Goal: Obtain resource: Download file/media

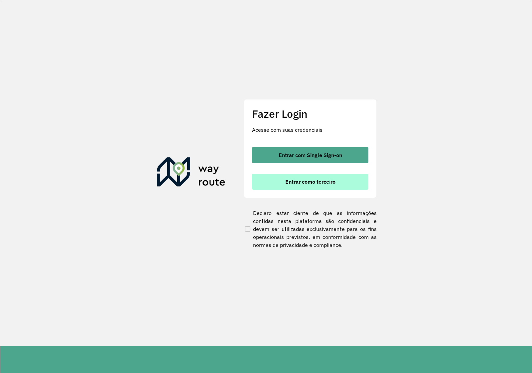
click at [330, 179] on span "Entrar como terceiro" at bounding box center [310, 181] width 50 height 5
click at [353, 175] on button "Entrar como terceiro" at bounding box center [310, 182] width 116 height 16
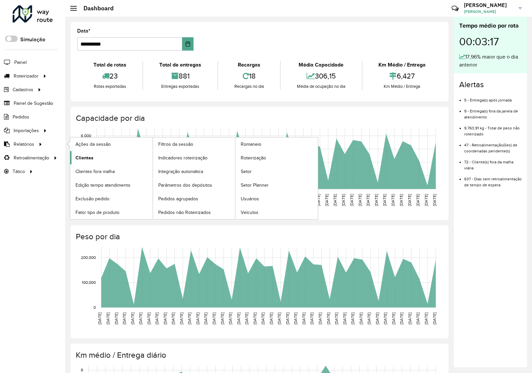
click at [100, 160] on link "Clientes" at bounding box center [111, 157] width 82 height 13
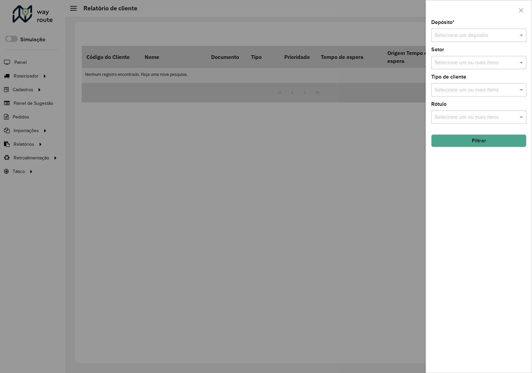
click at [490, 42] on div "Selecione um depósito" at bounding box center [478, 35] width 95 height 13
click at [460, 60] on div "Via Bebidas" at bounding box center [479, 54] width 94 height 11
click at [487, 144] on button "Filtrar" at bounding box center [478, 140] width 95 height 13
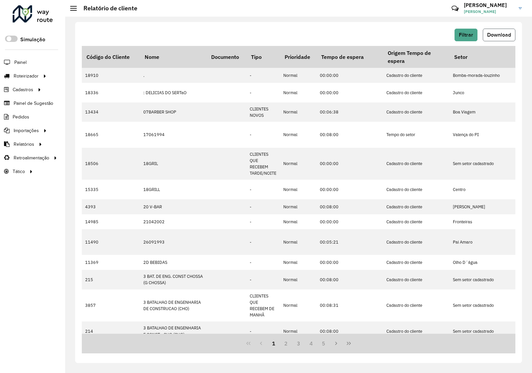
click at [510, 33] on span "Download" at bounding box center [499, 35] width 24 height 6
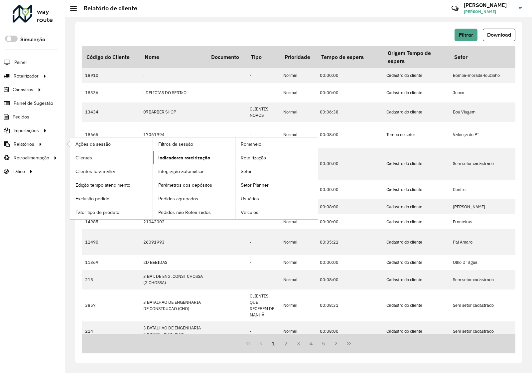
click at [202, 157] on span "Indicadores roteirização" at bounding box center [184, 157] width 52 height 7
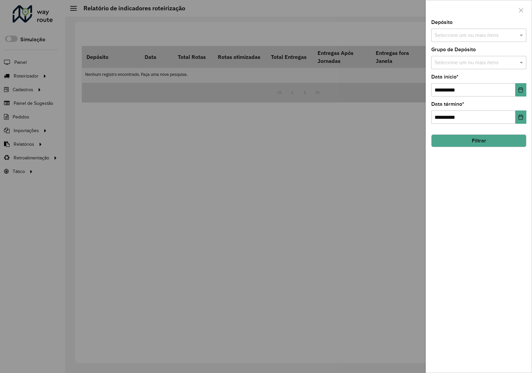
click at [450, 31] on div "Selecione um ou mais itens" at bounding box center [478, 35] width 95 height 13
click at [453, 66] on div "Via Bebidas" at bounding box center [479, 68] width 94 height 11
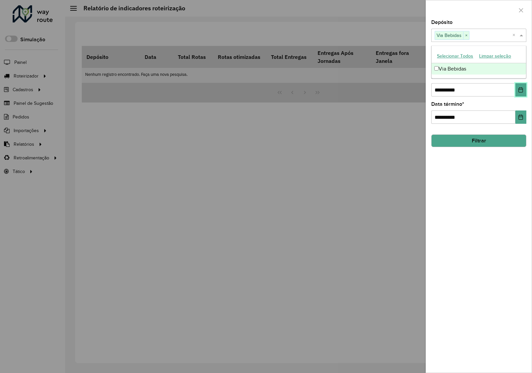
click at [519, 90] on icon "Choose Date" at bounding box center [520, 89] width 5 height 5
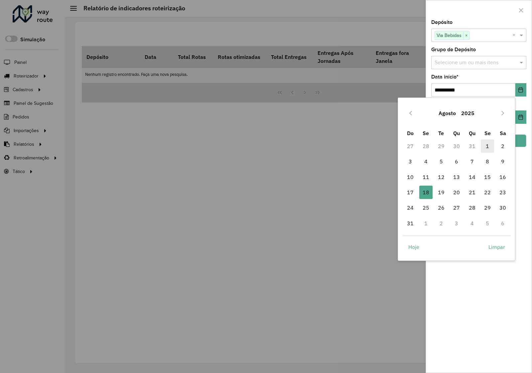
click at [491, 147] on span "1" at bounding box center [487, 145] width 13 height 13
type input "**********"
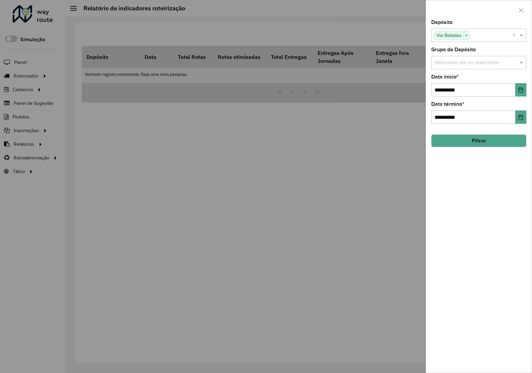
click at [483, 140] on button "Filtrar" at bounding box center [478, 140] width 95 height 13
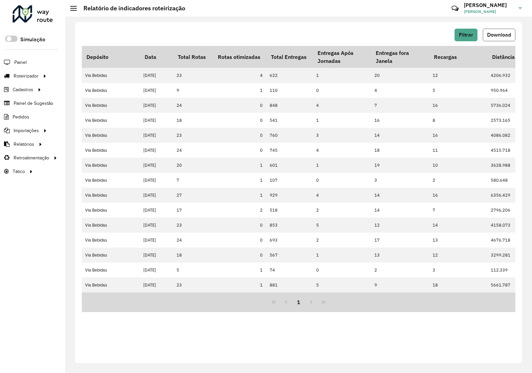
click at [498, 32] on span "Download" at bounding box center [499, 35] width 24 height 6
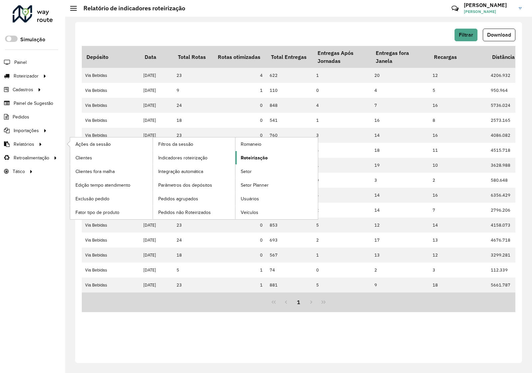
click at [257, 156] on span "Roteirização" at bounding box center [254, 157] width 27 height 7
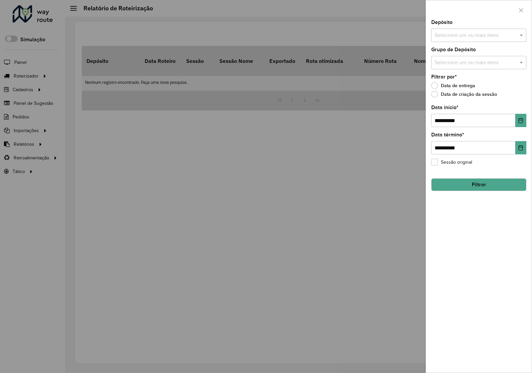
click at [452, 34] on input "text" at bounding box center [475, 36] width 85 height 8
click at [453, 65] on div "Via Bebidas" at bounding box center [479, 68] width 94 height 11
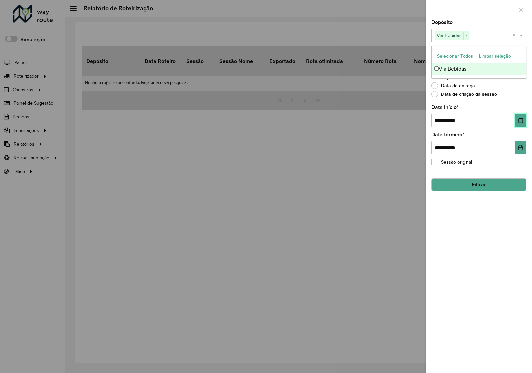
click at [524, 120] on button "Choose Date" at bounding box center [520, 120] width 11 height 13
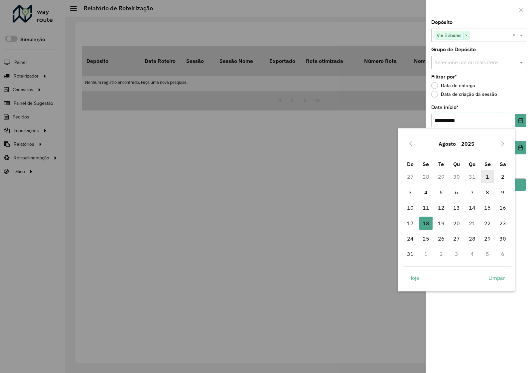
click at [488, 176] on span "1" at bounding box center [487, 176] width 13 height 13
type input "**********"
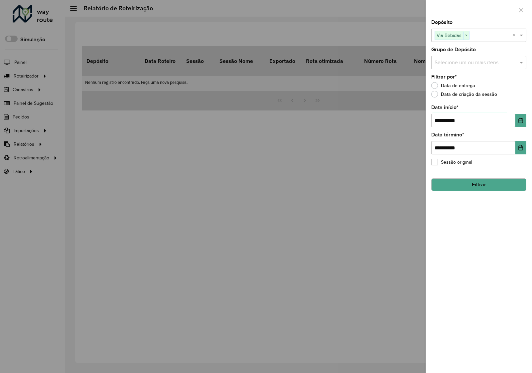
click at [481, 190] on button "Filtrar" at bounding box center [478, 184] width 95 height 13
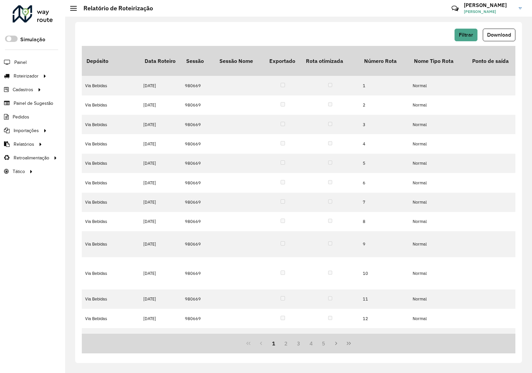
click at [328, 20] on div "Filtrar Download Depósito Data Roteiro Sessão Sessão Nome Exportado Rota otimiz…" at bounding box center [298, 195] width 467 height 356
click at [508, 34] on span "Download" at bounding box center [499, 35] width 24 height 6
click at [27, 117] on span "Pedidos" at bounding box center [21, 116] width 17 height 7
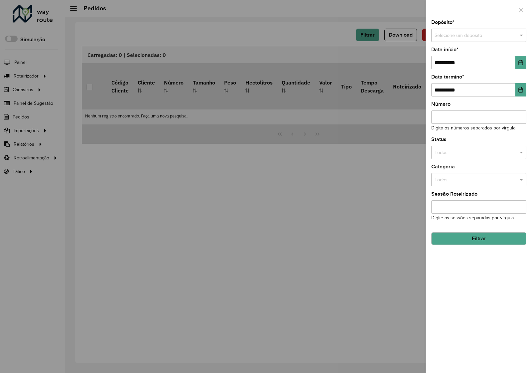
click at [451, 31] on div "Selecione um depósito" at bounding box center [478, 35] width 95 height 13
click at [454, 59] on div "Via Bebidas" at bounding box center [479, 54] width 94 height 11
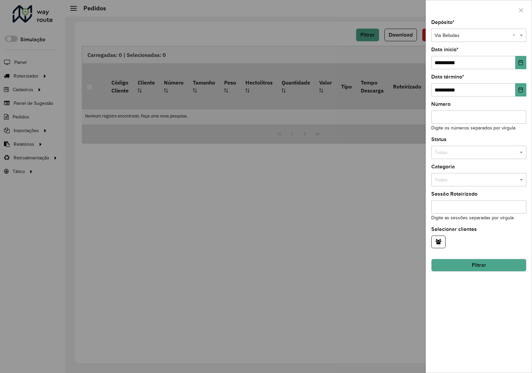
drag, startPoint x: 531, startPoint y: 57, endPoint x: 521, endPoint y: 58, distance: 10.8
click at [529, 57] on div "**********" at bounding box center [479, 186] width 106 height 373
click at [521, 58] on button "Choose Date" at bounding box center [520, 62] width 11 height 13
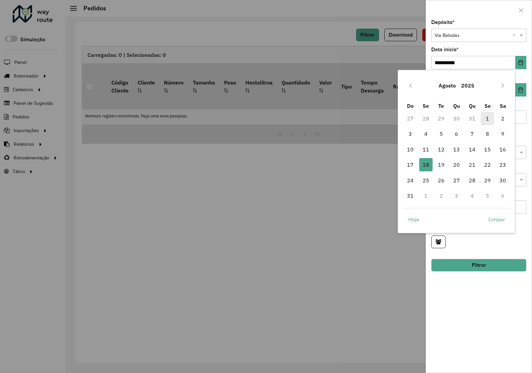
click at [485, 120] on span "1" at bounding box center [487, 118] width 13 height 13
type input "**********"
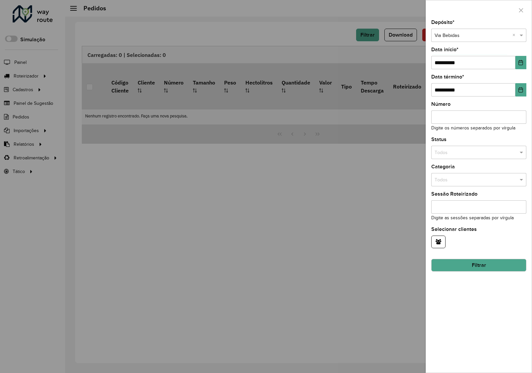
click at [489, 267] on button "Filtrar" at bounding box center [478, 265] width 95 height 13
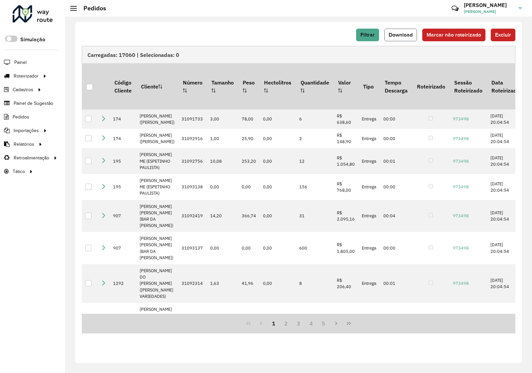
click at [412, 35] on span "Download" at bounding box center [401, 35] width 24 height 6
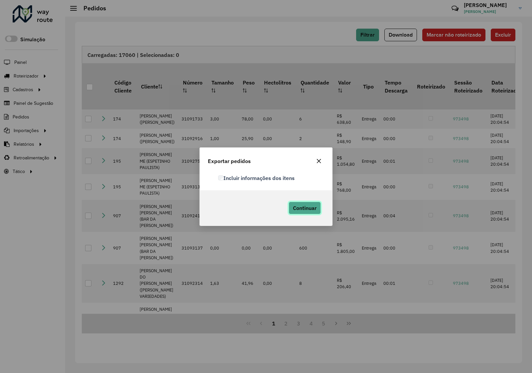
click at [300, 210] on span "Continuar" at bounding box center [305, 208] width 24 height 7
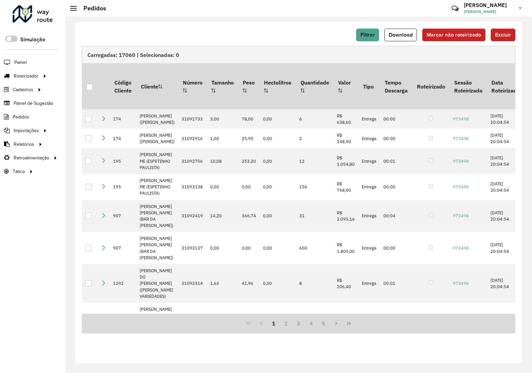
click at [273, 36] on div "Filtrar Download Marcar não roteirizado Excluir" at bounding box center [299, 35] width 434 height 13
